Goal: Check status: Check status

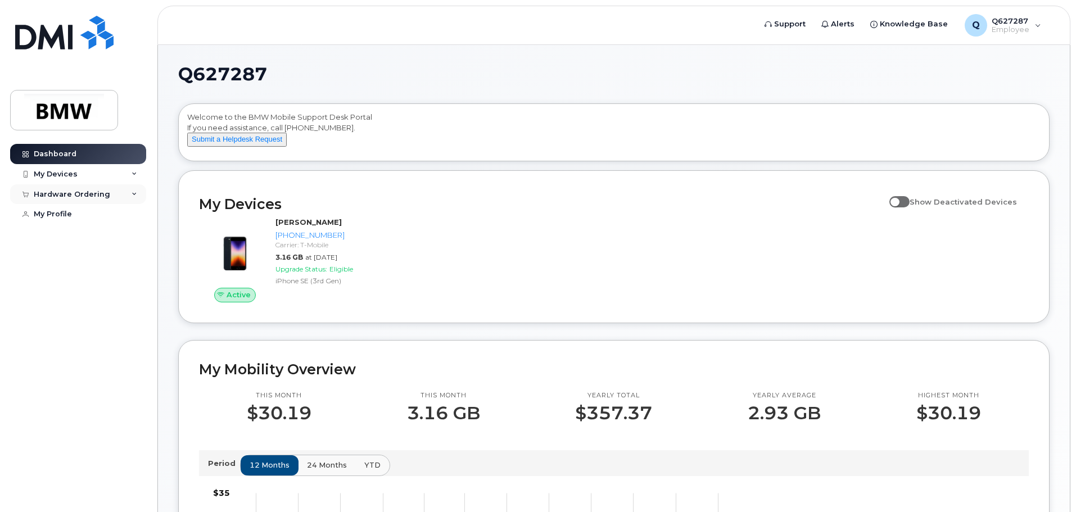
click at [100, 194] on div "Hardware Ordering" at bounding box center [72, 194] width 76 height 9
click at [79, 216] on link "My Orders" at bounding box center [88, 214] width 116 height 21
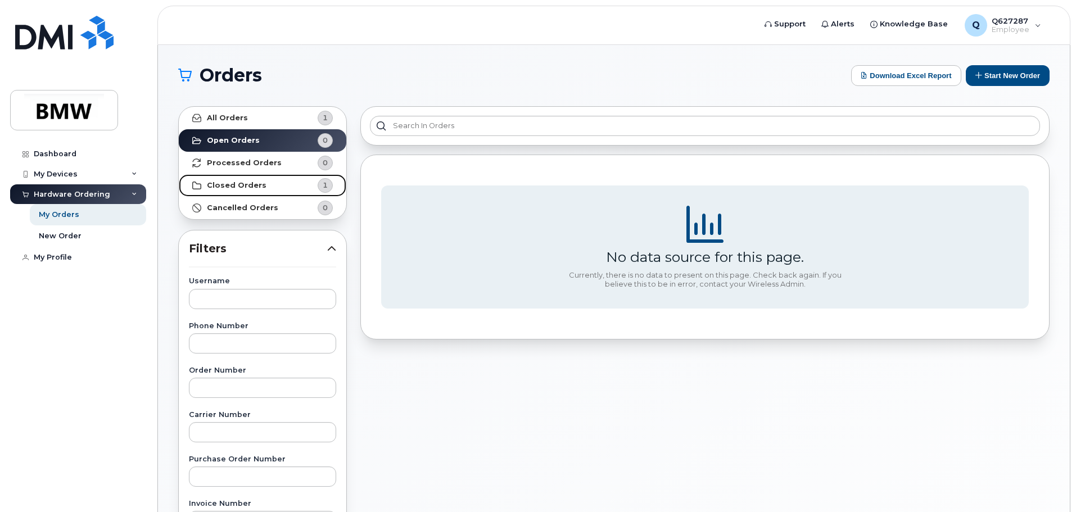
click at [285, 186] on link "Closed Orders 1" at bounding box center [262, 185] width 167 height 22
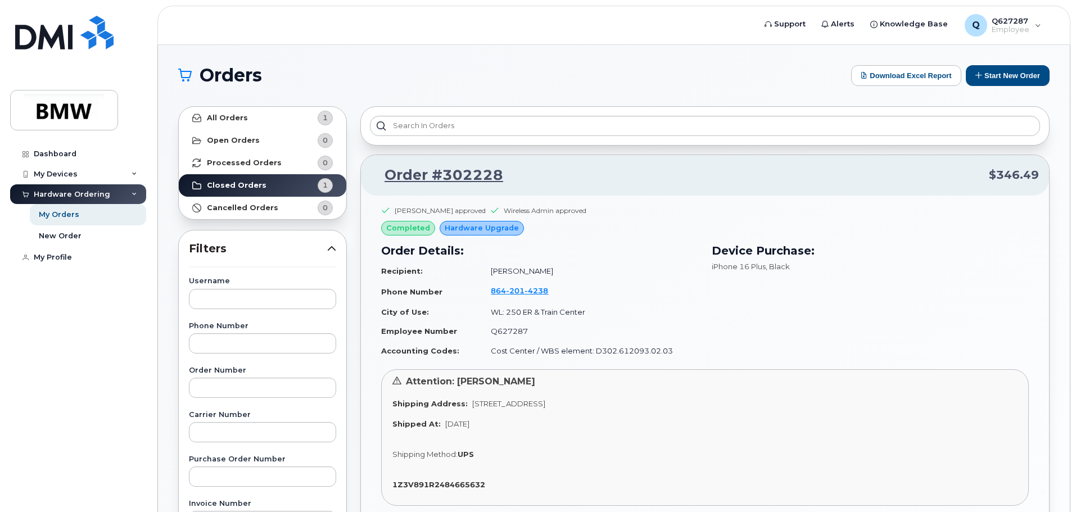
click at [134, 192] on icon at bounding box center [135, 195] width 6 height 6
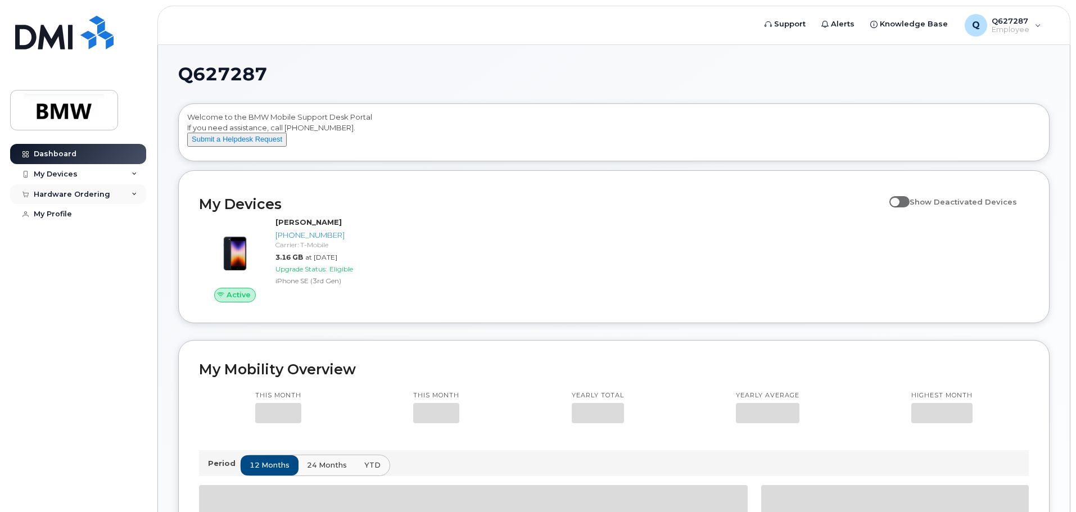
click at [56, 196] on div "Hardware Ordering" at bounding box center [72, 194] width 76 height 9
click at [80, 212] on link "My Orders" at bounding box center [88, 214] width 116 height 21
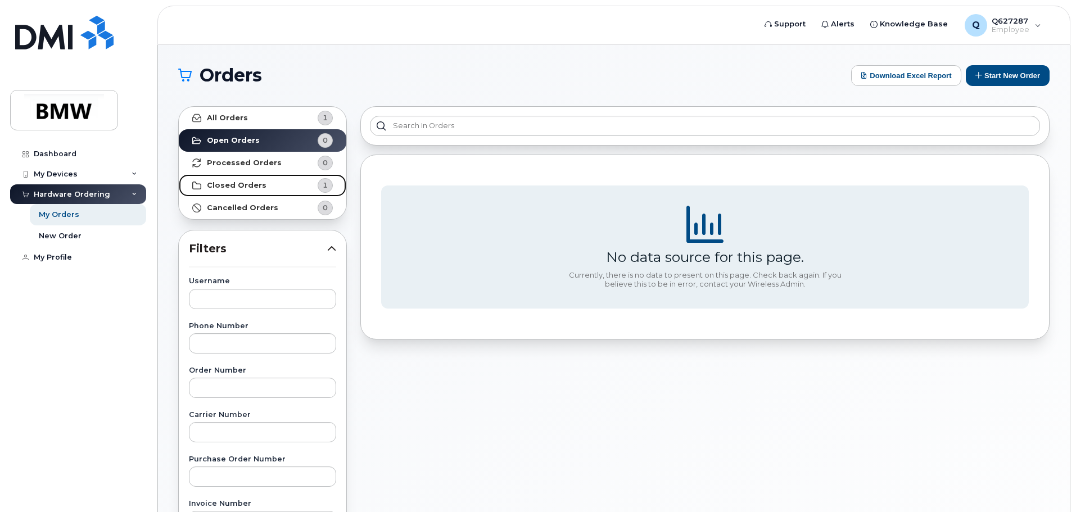
click at [252, 186] on strong "Closed Orders" at bounding box center [237, 185] width 60 height 9
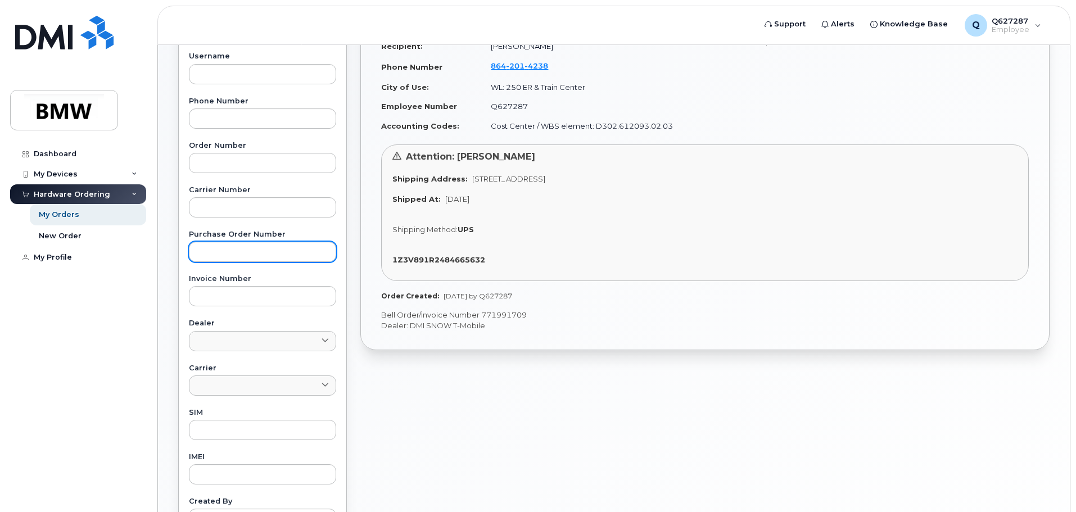
scroll to position [169, 0]
